Goal: Find specific page/section

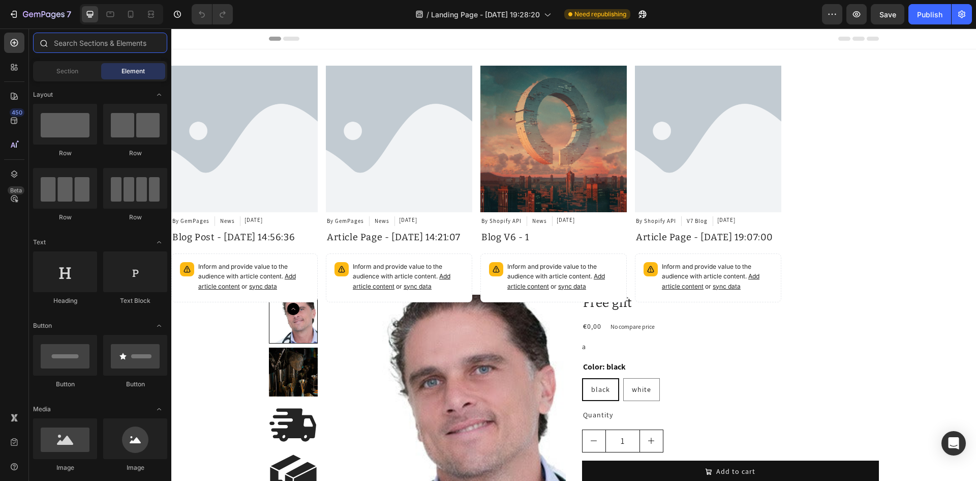
click at [57, 42] on input "text" at bounding box center [100, 43] width 134 height 20
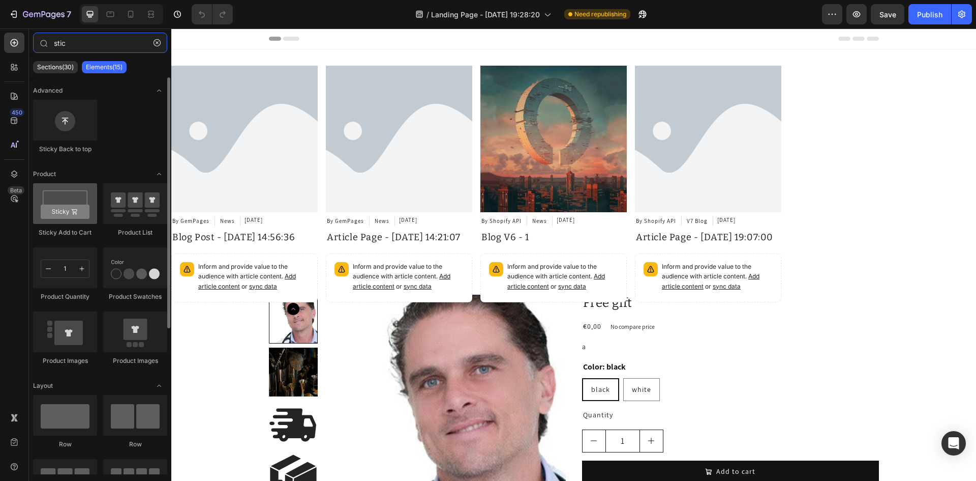
type input "stic"
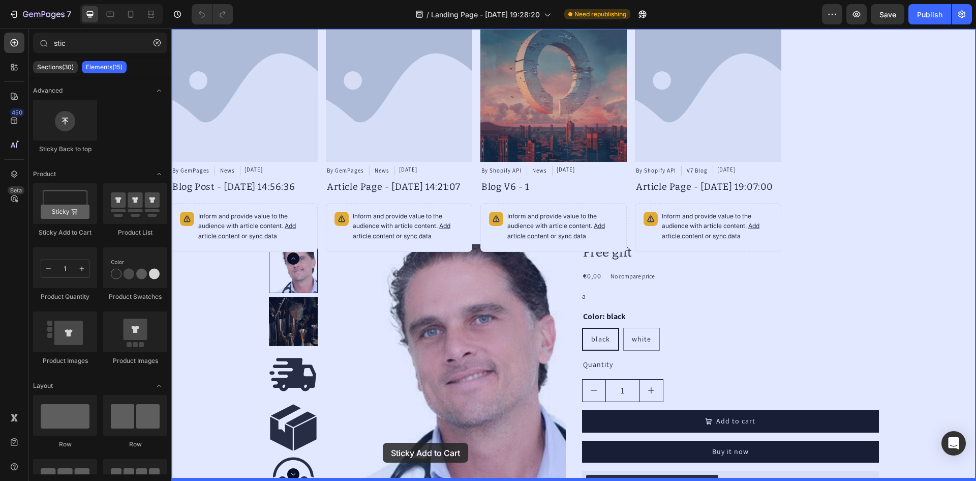
drag, startPoint x: 243, startPoint y: 243, endPoint x: 383, endPoint y: 442, distance: 243.5
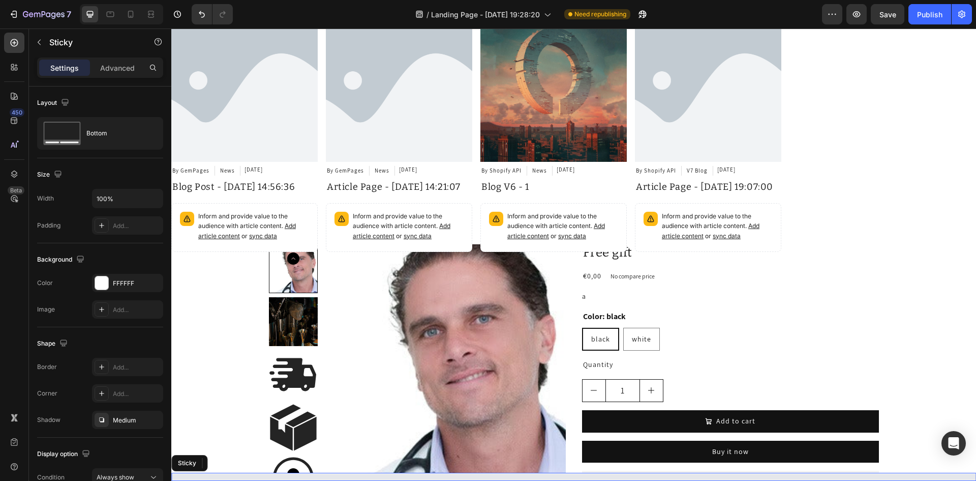
scroll to position [56, 0]
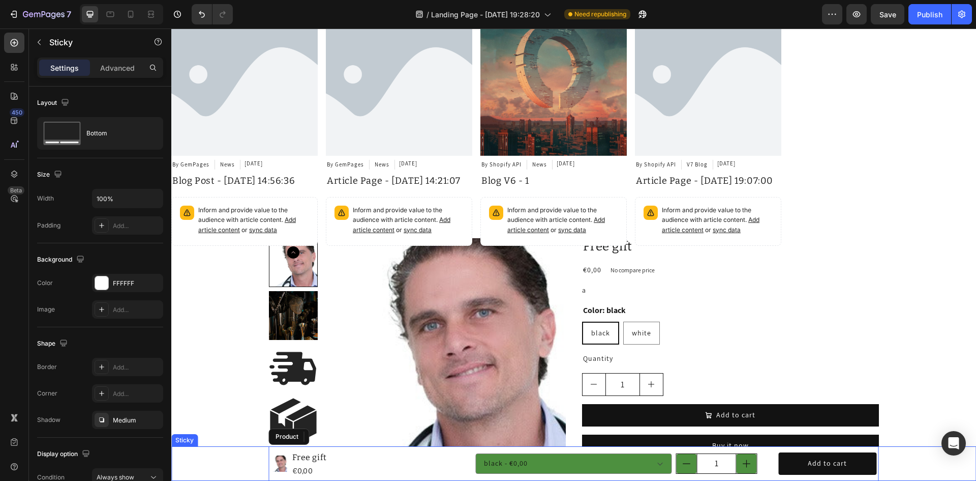
click at [228, 463] on div "Product Images Free gift Product Title €0,00 Product Price Product Price Row bl…" at bounding box center [573, 463] width 805 height 35
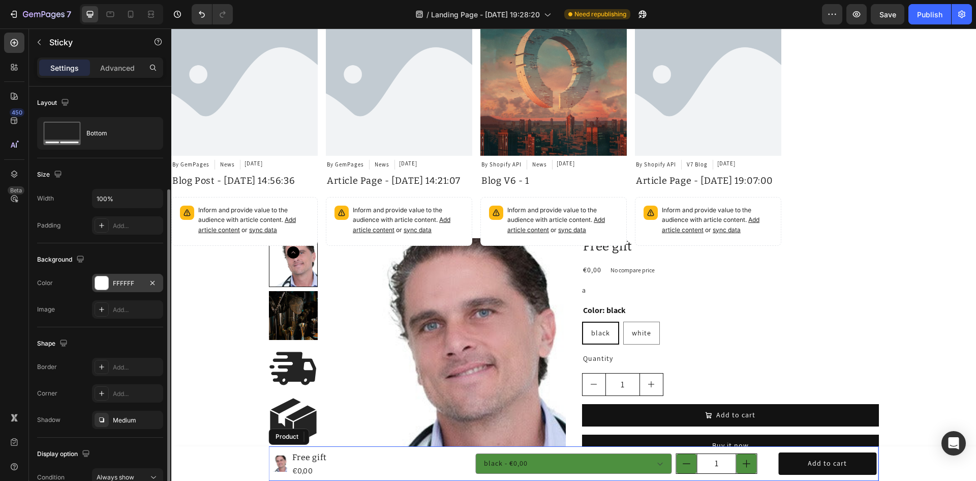
scroll to position [54, 0]
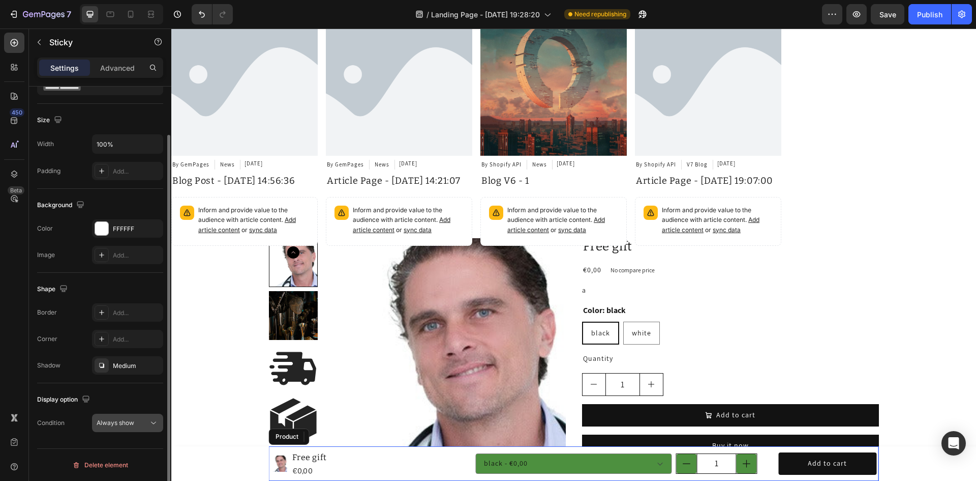
click at [149, 424] on icon at bounding box center [154, 423] width 10 height 10
click at [25, 38] on div "450 Beta" at bounding box center [14, 254] width 29 height 452
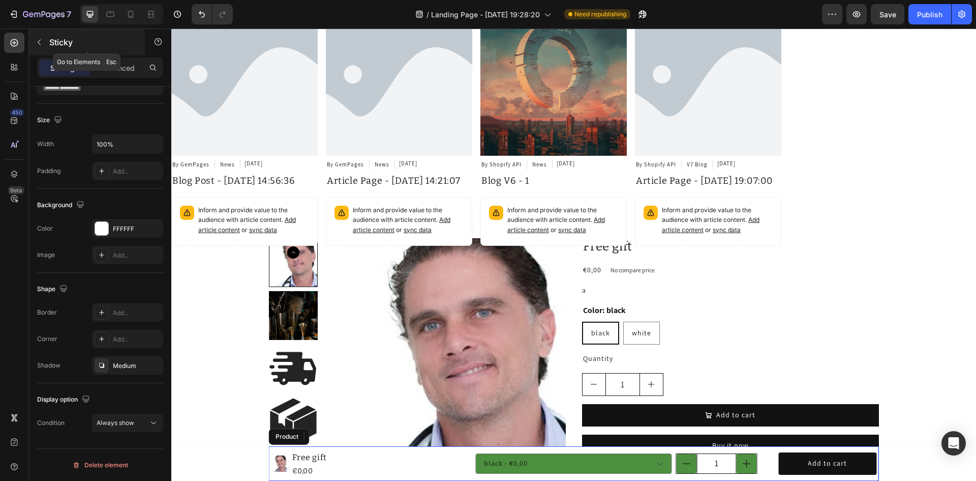
click at [87, 39] on p "Sticky" at bounding box center [92, 42] width 86 height 12
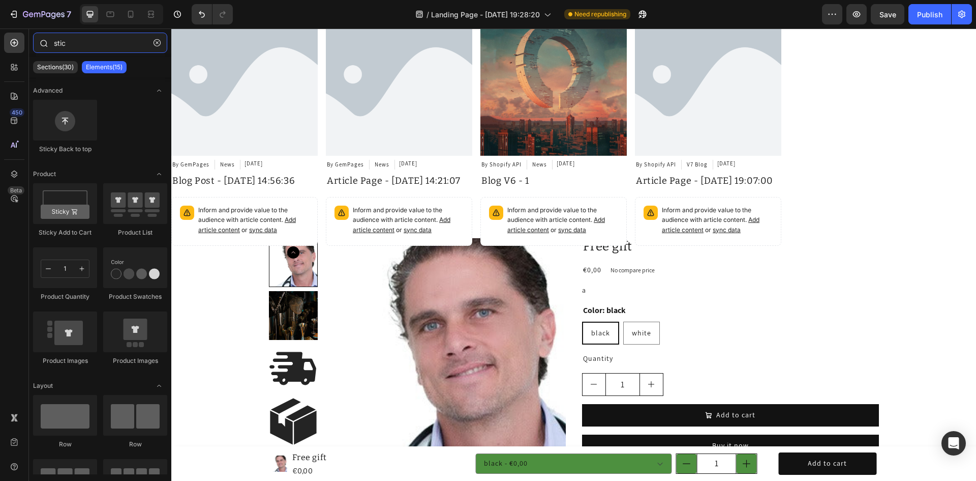
drag, startPoint x: 85, startPoint y: 40, endPoint x: 36, endPoint y: 35, distance: 49.6
click at [36, 35] on div "stic" at bounding box center [100, 45] width 142 height 24
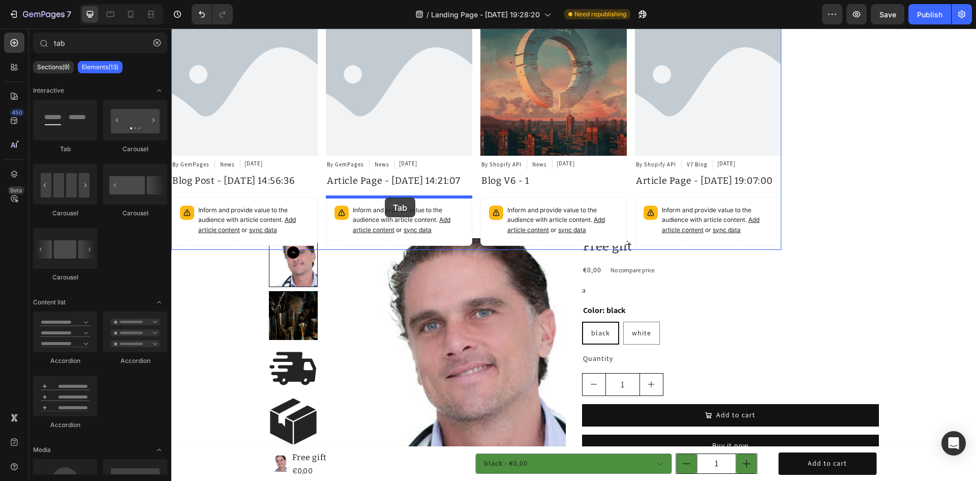
drag, startPoint x: 301, startPoint y: 172, endPoint x: 385, endPoint y: 197, distance: 88.0
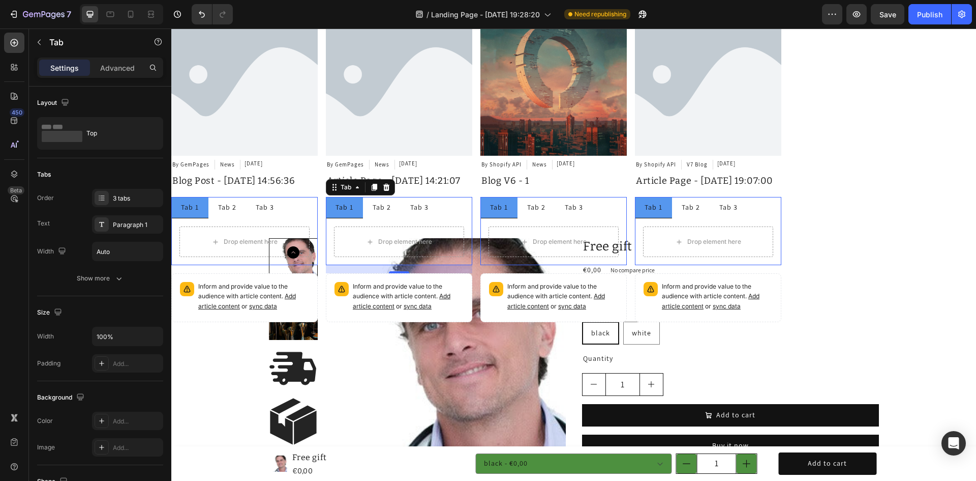
type input "ta"
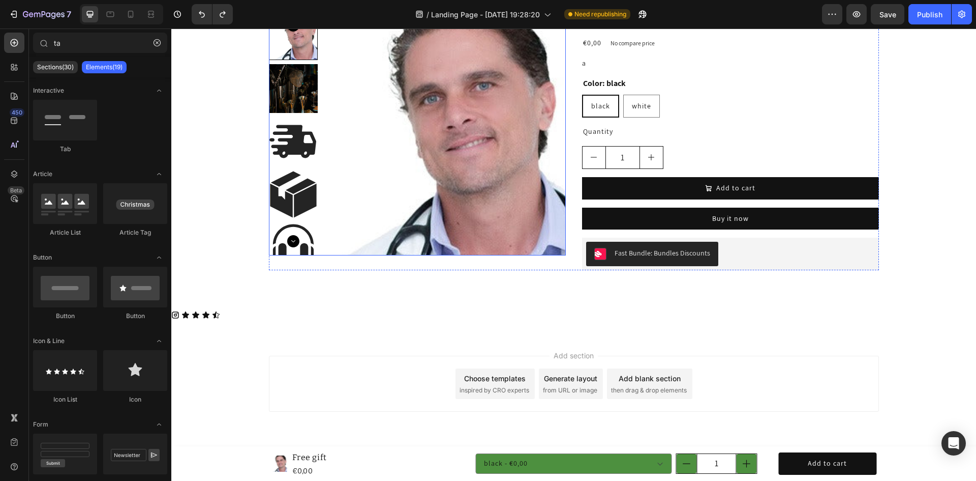
scroll to position [284, 0]
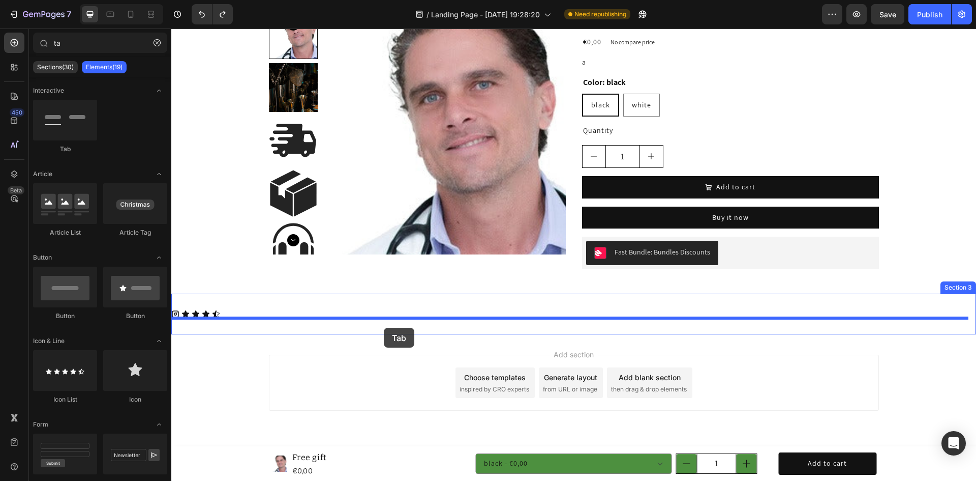
drag, startPoint x: 269, startPoint y: 174, endPoint x: 384, endPoint y: 328, distance: 191.8
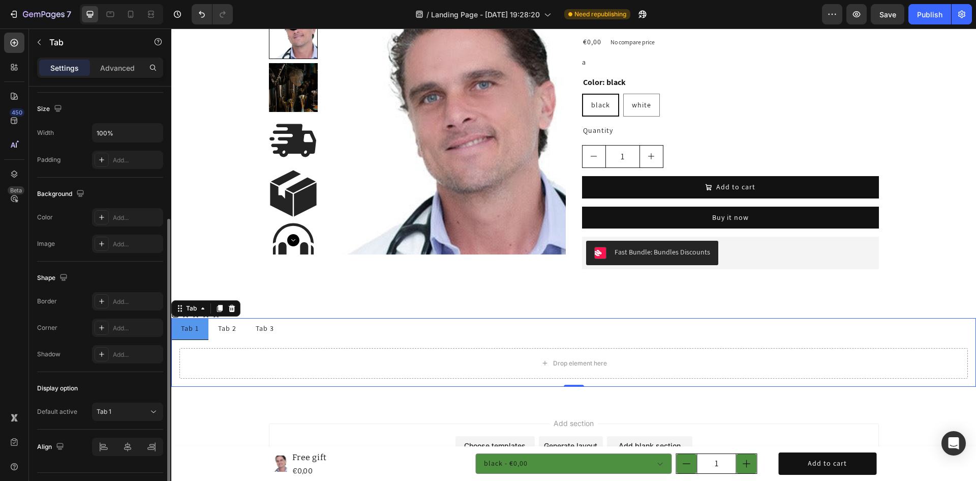
scroll to position [227, 0]
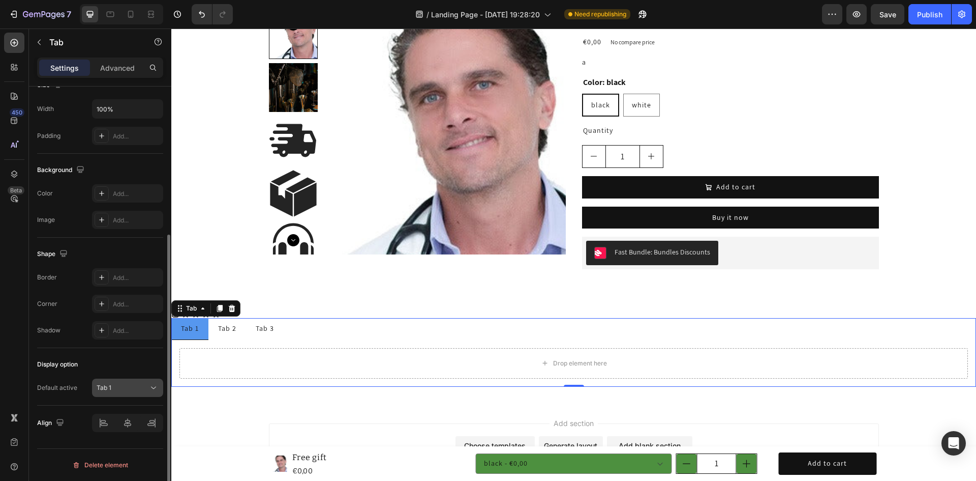
click at [141, 396] on button "Tab 1" at bounding box center [127, 387] width 71 height 18
click at [141, 394] on button "Tab 1" at bounding box center [127, 387] width 71 height 18
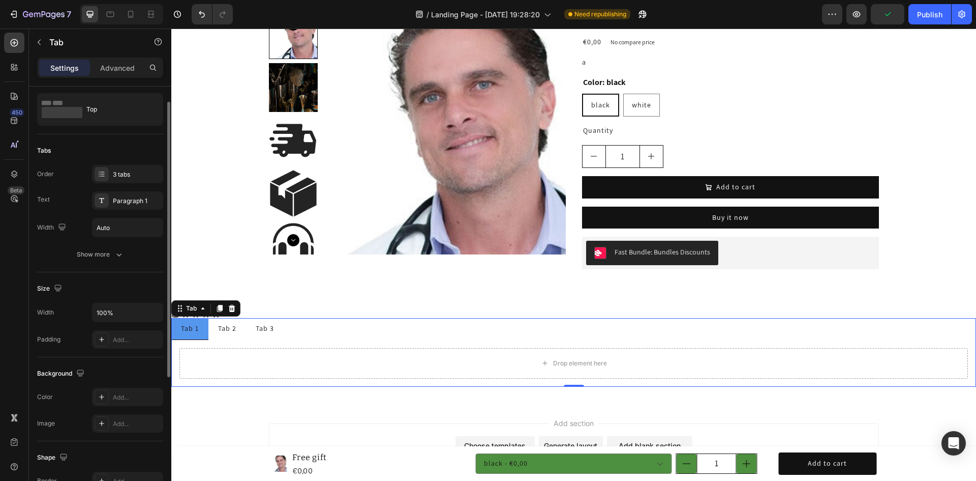
scroll to position [0, 0]
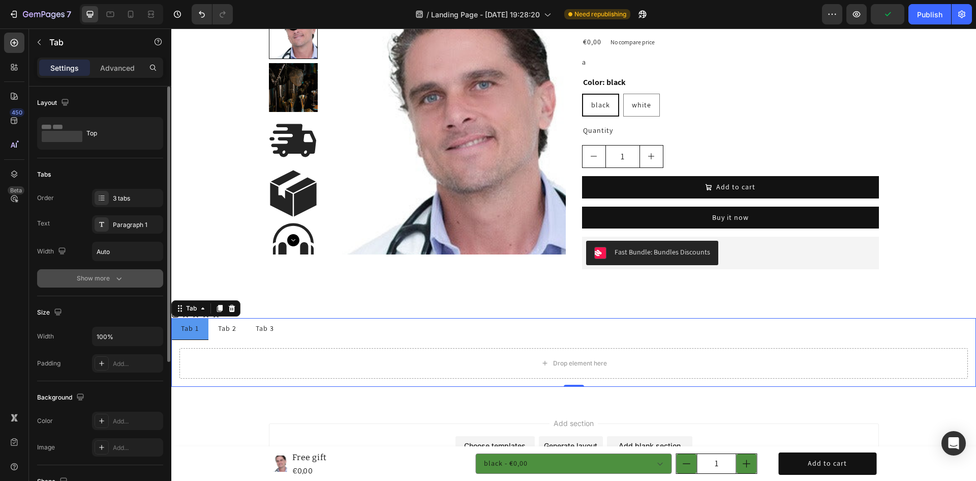
click at [104, 278] on div "Show more" at bounding box center [100, 278] width 47 height 10
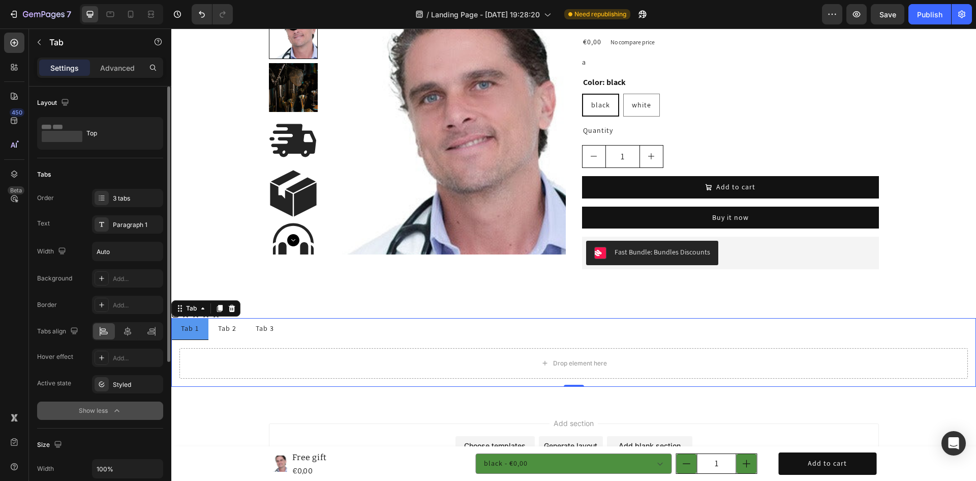
click at [103, 409] on div "Show less" at bounding box center [100, 410] width 43 height 10
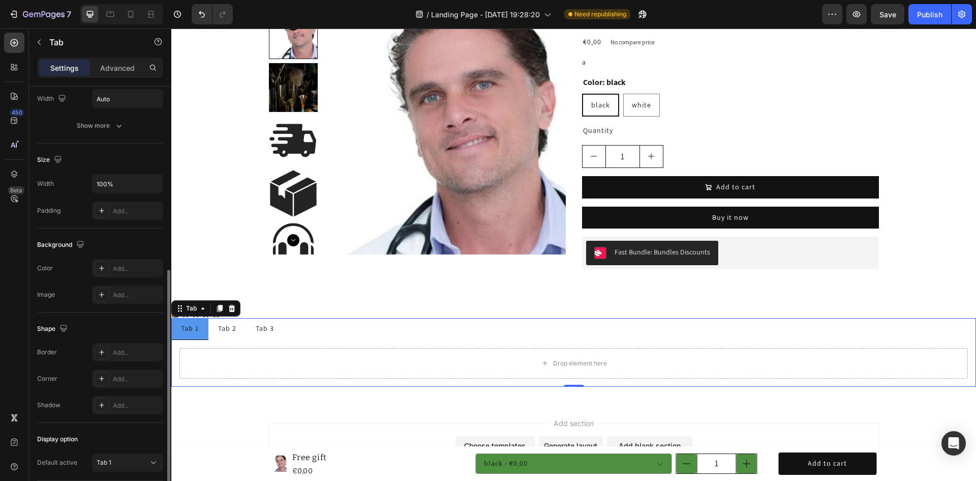
scroll to position [227, 0]
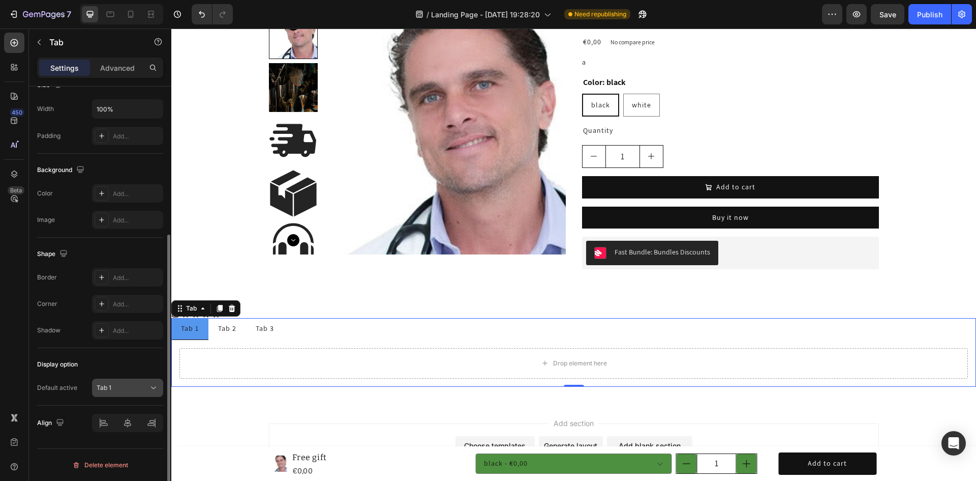
click at [147, 389] on div "Tab 1" at bounding box center [123, 387] width 52 height 9
